Goal: Transaction & Acquisition: Book appointment/travel/reservation

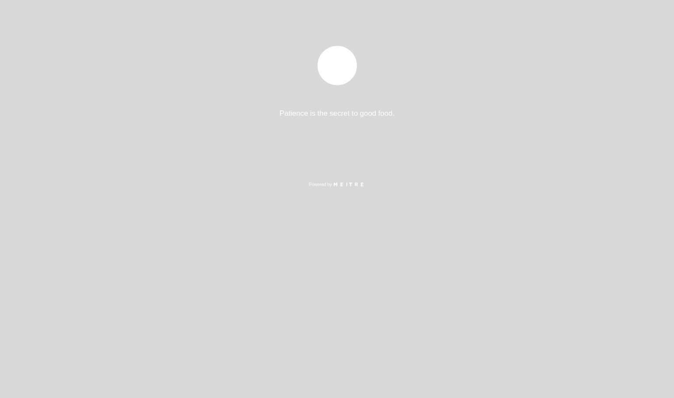
select select "pt"
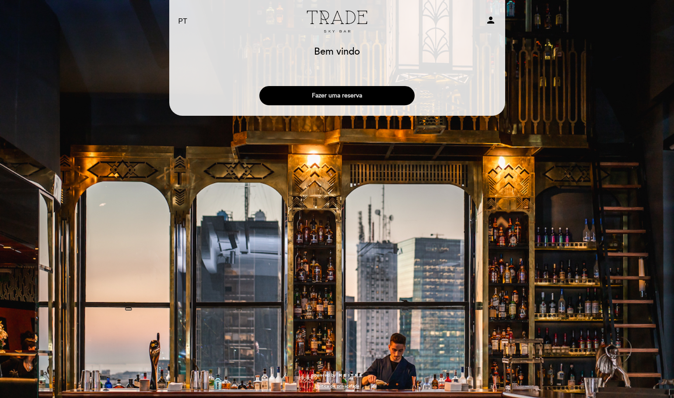
click at [352, 95] on button "Fazer uma reserva" at bounding box center [336, 95] width 155 height 19
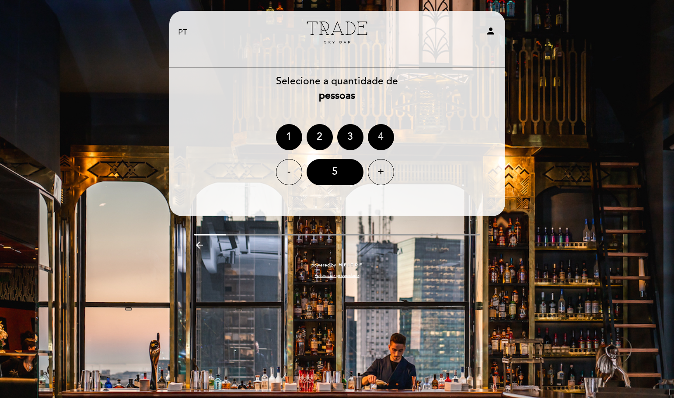
click at [382, 135] on div "4" at bounding box center [381, 137] width 26 height 26
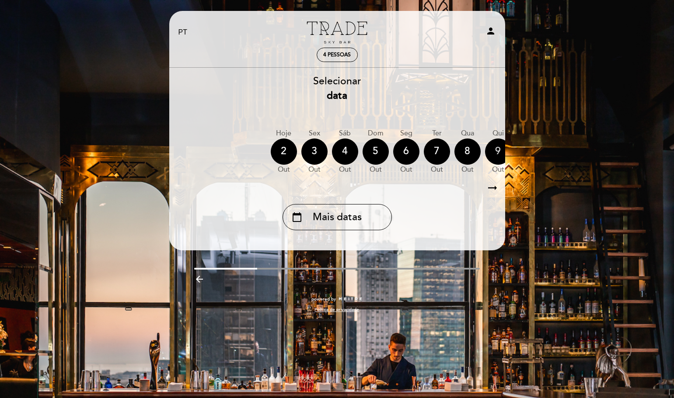
click at [496, 156] on div "9" at bounding box center [498, 152] width 26 height 26
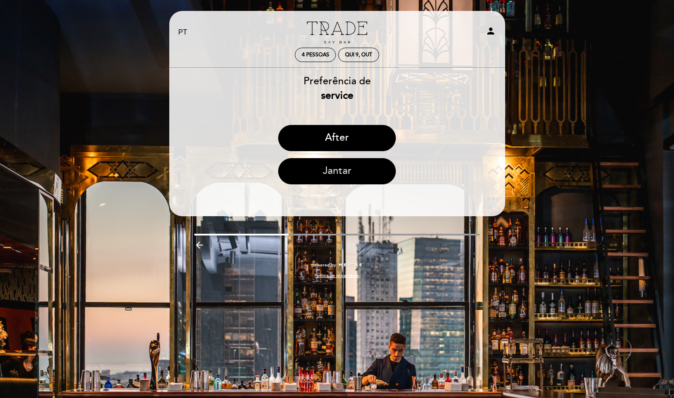
click at [331, 167] on button "Jantar" at bounding box center [337, 171] width 118 height 26
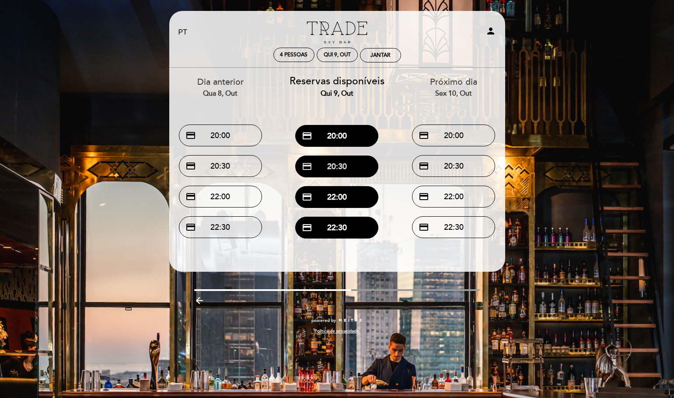
click at [338, 168] on button "credit_card 20:30" at bounding box center [336, 167] width 83 height 22
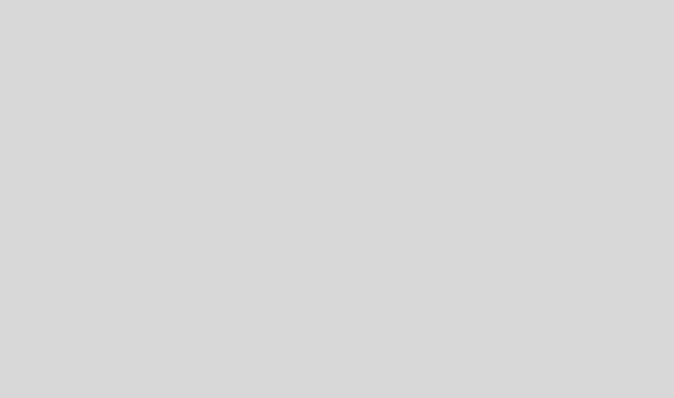
select select "pt"
